Goal: Information Seeking & Learning: Learn about a topic

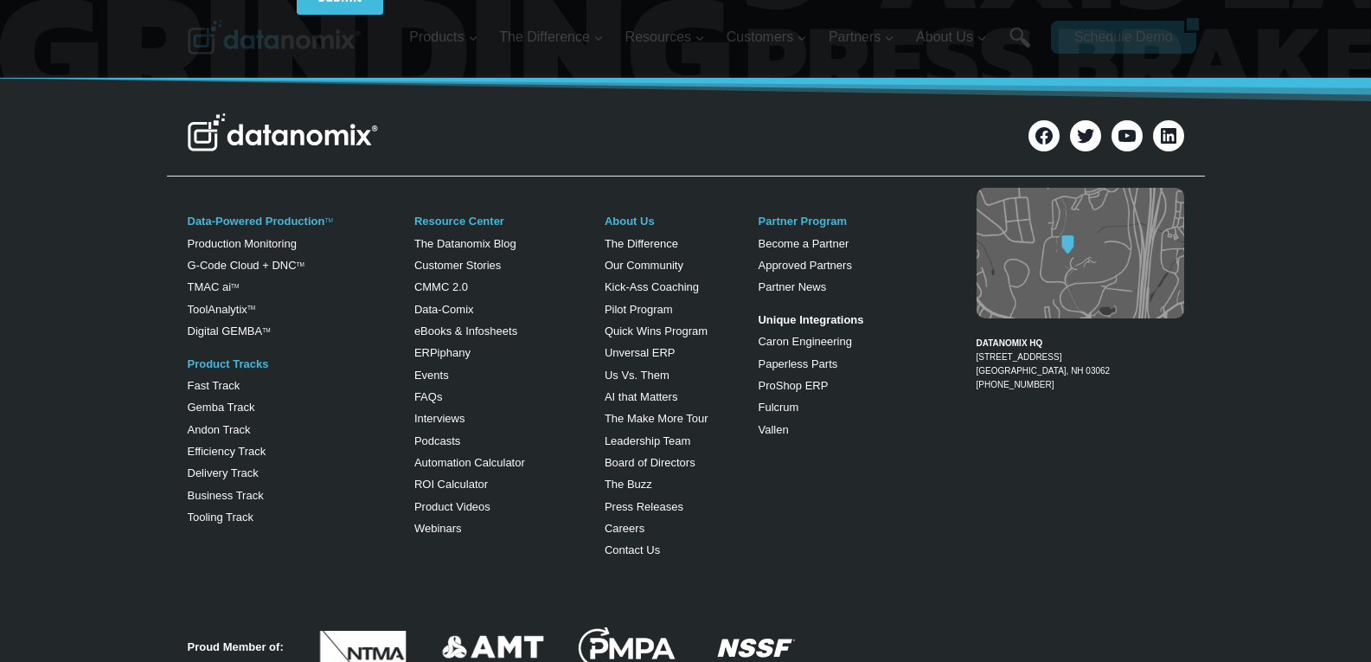
scroll to position [1038, 0]
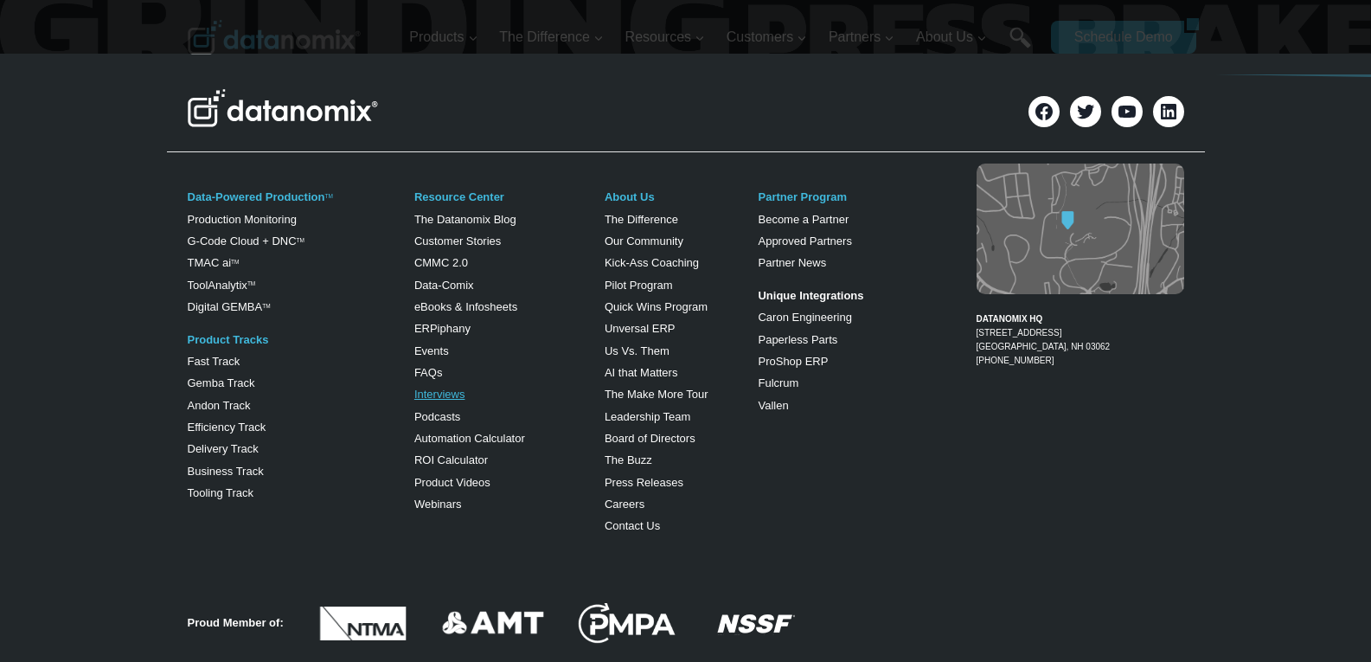
click at [429, 397] on link "Interviews" at bounding box center [439, 394] width 51 height 13
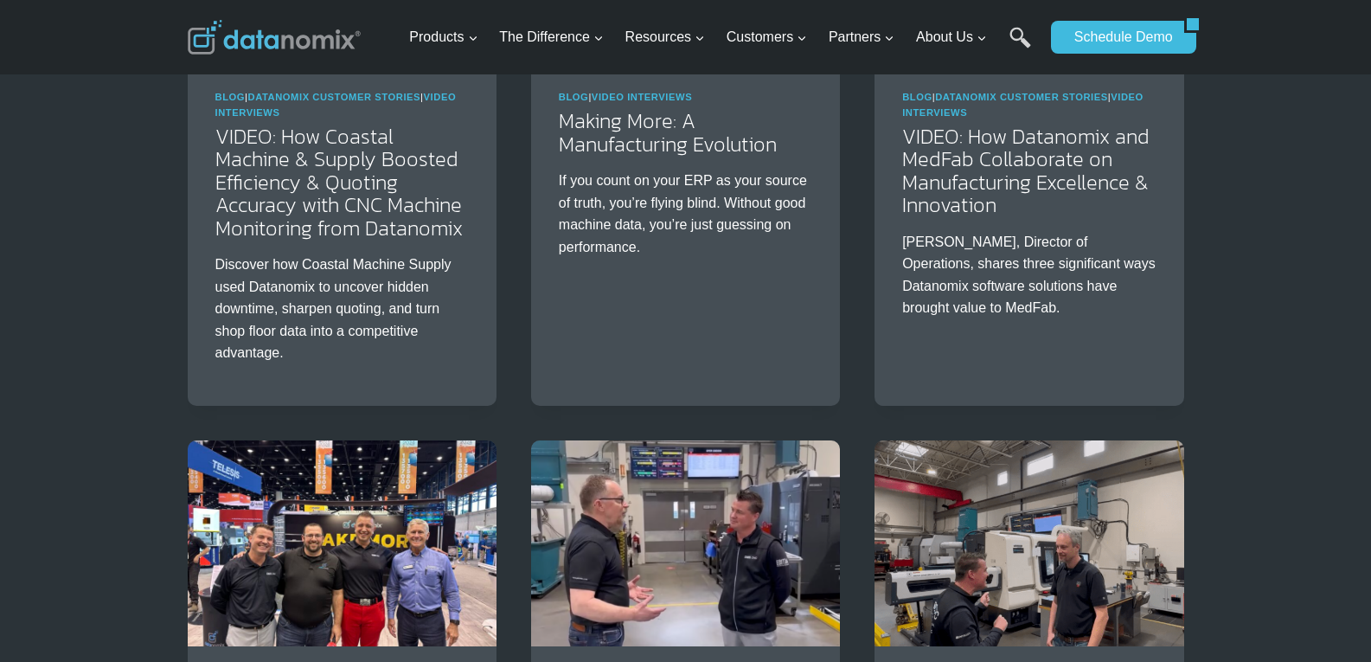
scroll to position [1096, 0]
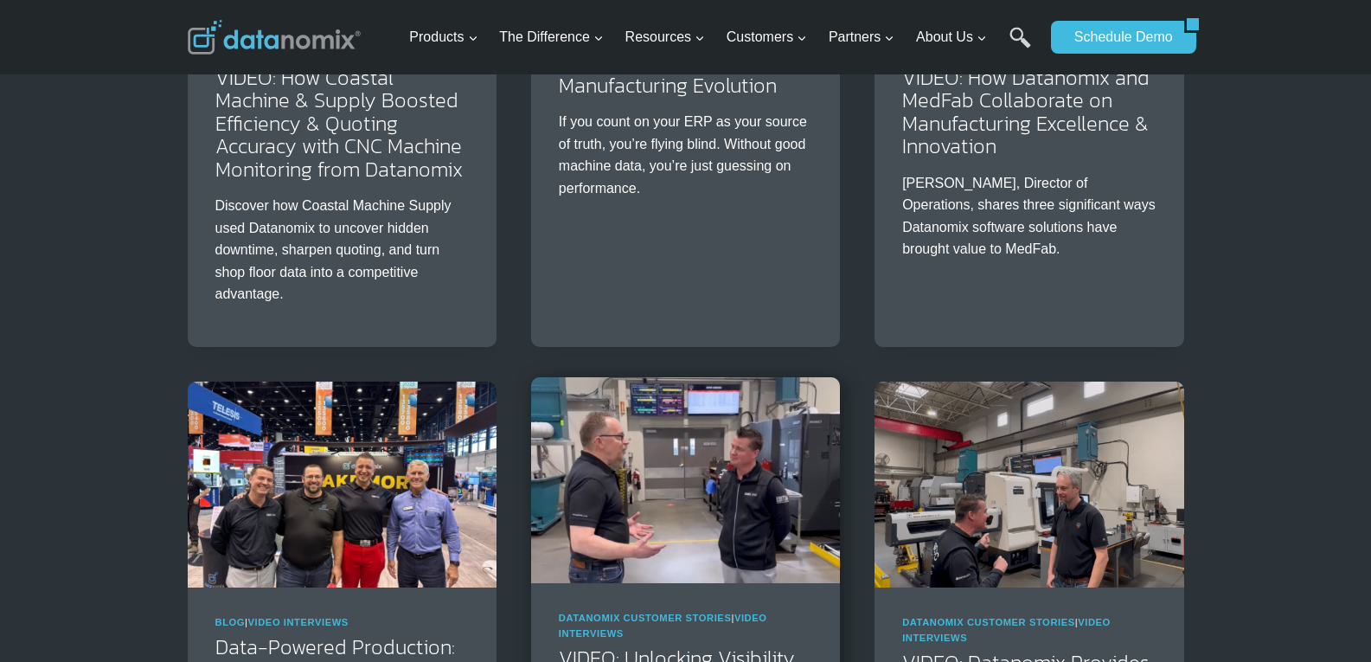
click at [611, 540] on img at bounding box center [685, 480] width 309 height 206
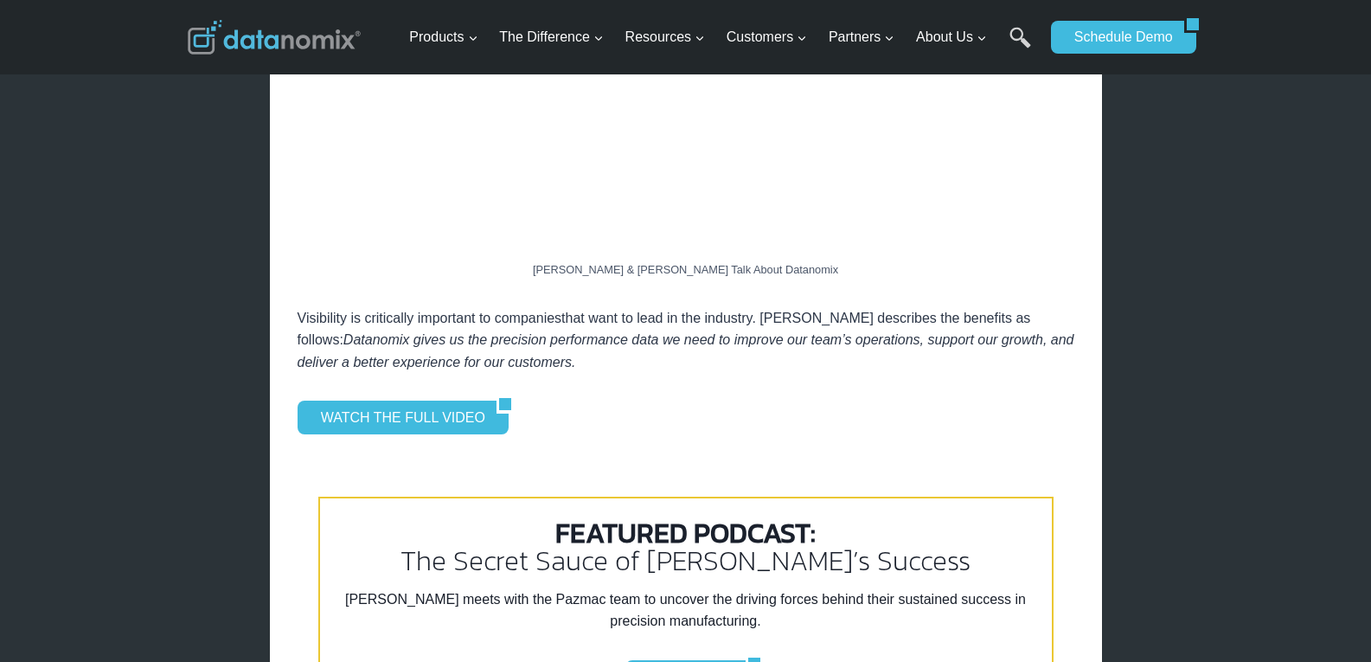
scroll to position [1442, 0]
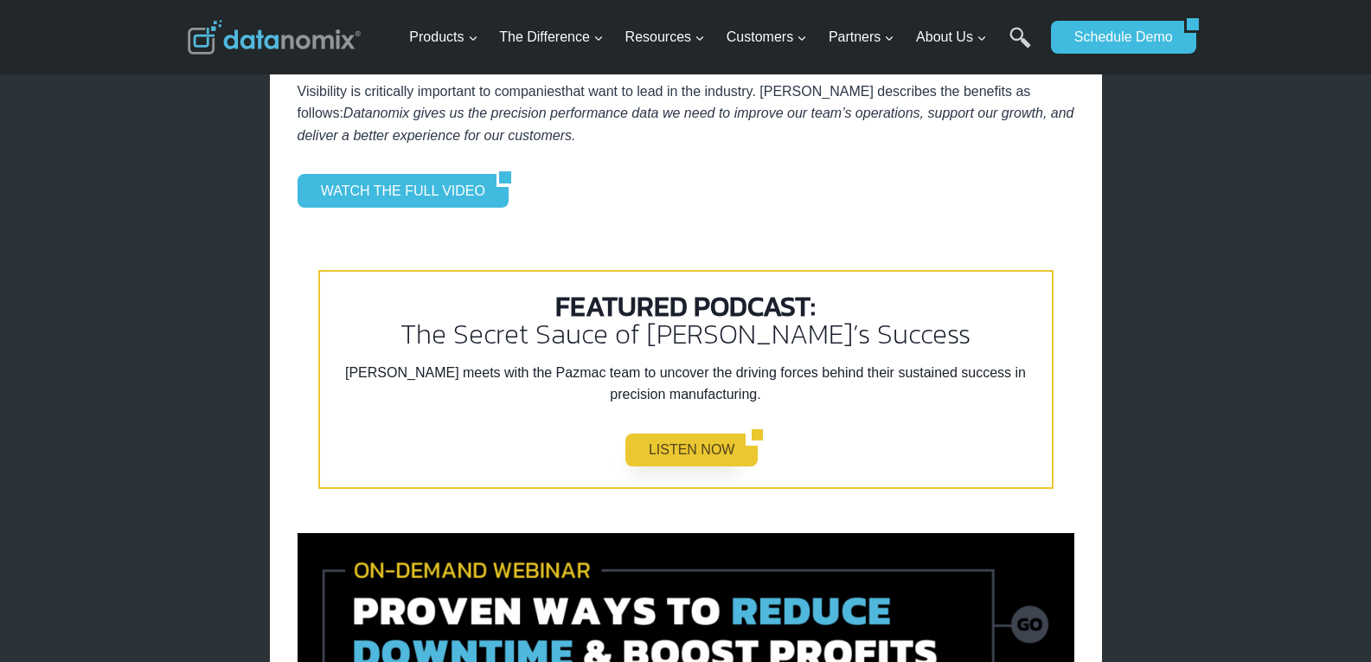
click at [715, 433] on link "LISTEN NOW" at bounding box center [686, 449] width 121 height 33
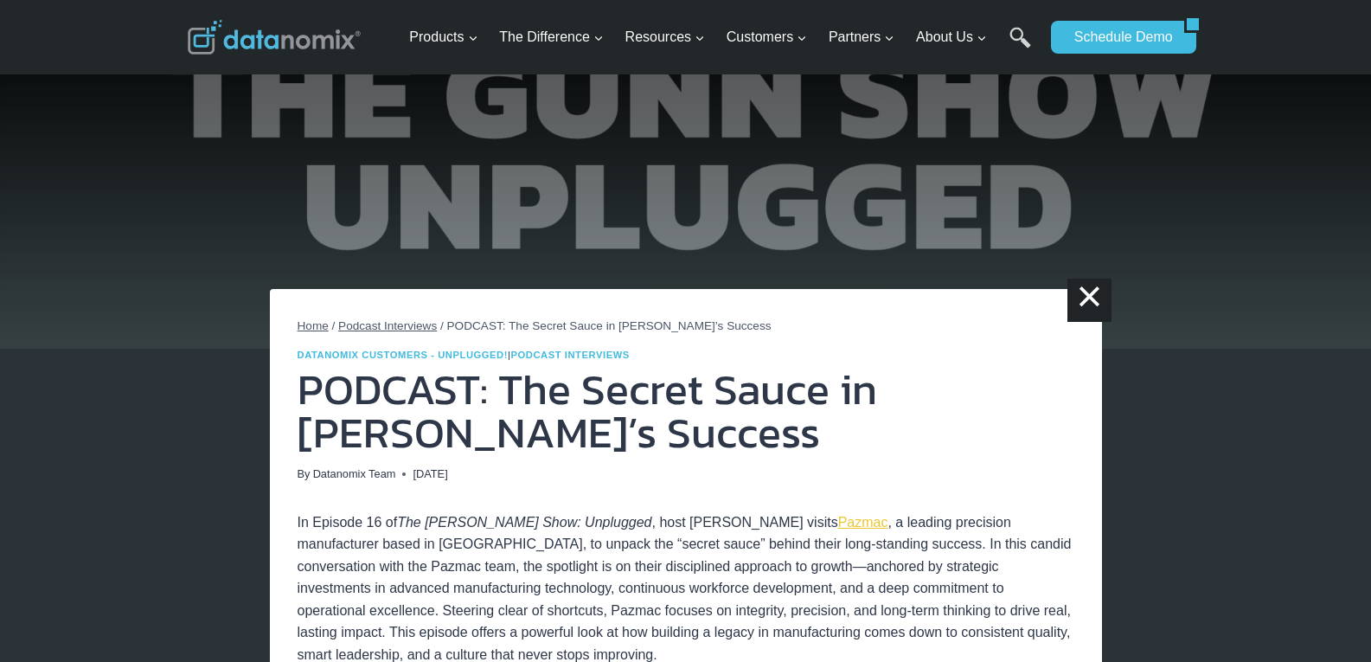
click at [838, 517] on link "Pazmac" at bounding box center [863, 522] width 50 height 15
